Goal: Information Seeking & Learning: Find specific fact

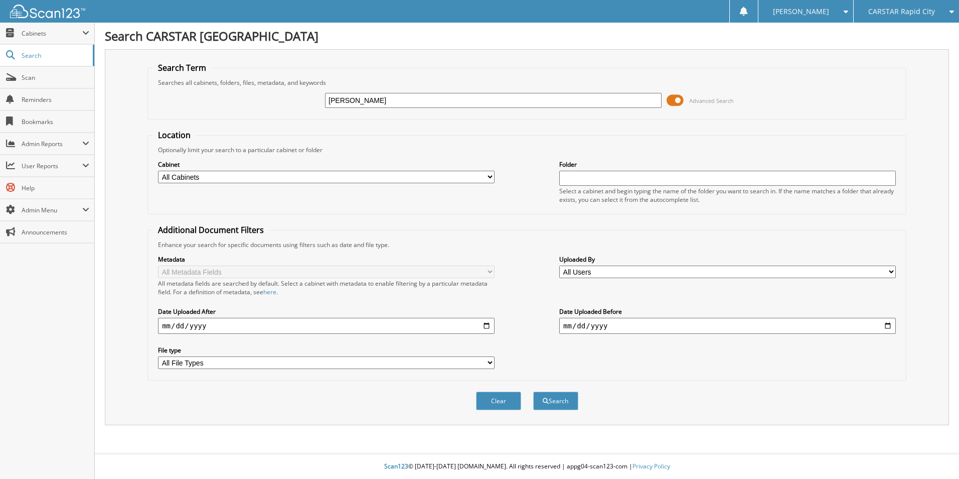
type input "[PERSON_NAME]"
click at [533, 391] on button "Search" at bounding box center [555, 400] width 45 height 19
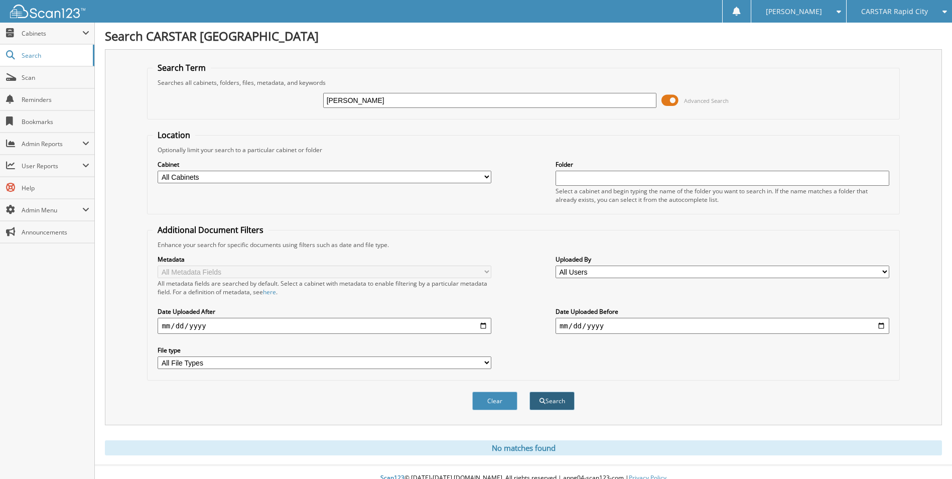
click at [559, 401] on button "Search" at bounding box center [551, 400] width 45 height 19
click at [53, 32] on span "Cabinets" at bounding box center [52, 33] width 61 height 9
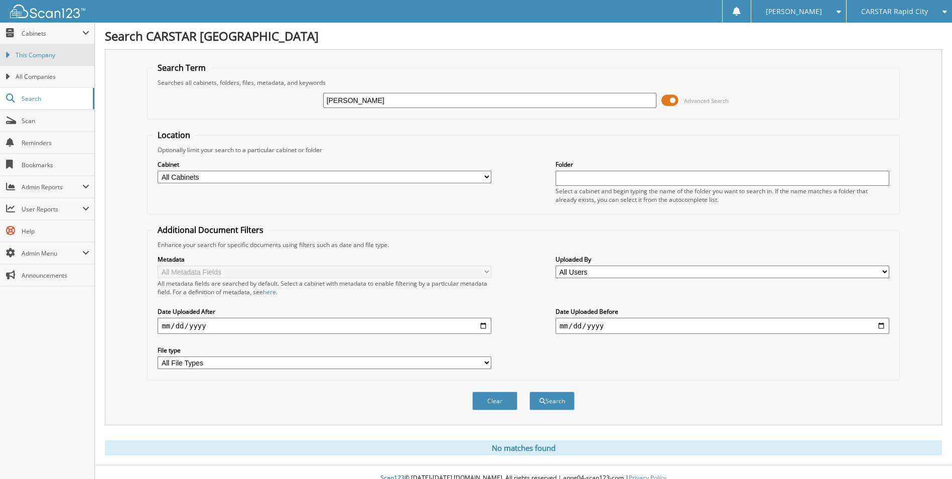
click at [53, 55] on span "This Company" at bounding box center [53, 55] width 74 height 9
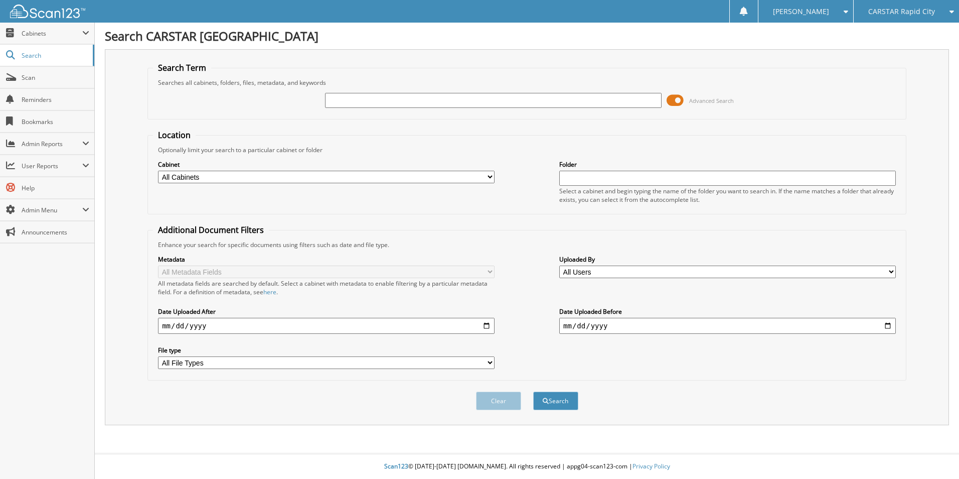
click at [486, 176] on select "All Cabinets 2023 EFTs 2023 PAYROLL BATCHES 2023 PAYROLL TIME SHEETS ACCOUNTS P…" at bounding box center [326, 177] width 337 height 13
select select "41053"
click at [158, 171] on select "All Cabinets 2023 EFTs 2023 PAYROLL BATCHES 2023 PAYROLL TIME SHEETS ACCOUNTS P…" at bounding box center [326, 177] width 337 height 13
